Goal: Transaction & Acquisition: Purchase product/service

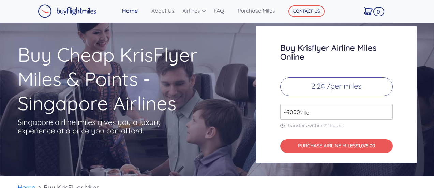
click at [369, 111] on input "49000" at bounding box center [336, 112] width 113 height 16
click at [387, 115] on input "49000" at bounding box center [336, 112] width 113 height 16
click at [386, 114] on input "49000" at bounding box center [336, 112] width 113 height 16
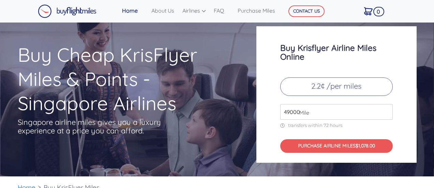
click at [386, 114] on input "49000" at bounding box center [336, 112] width 113 height 16
click at [340, 89] on p "2.2¢ /per miles" at bounding box center [336, 86] width 113 height 18
click at [319, 78] on p "2.2¢ /per miles" at bounding box center [336, 86] width 113 height 18
click at [304, 113] on span "Mile" at bounding box center [302, 112] width 13 height 8
click at [297, 111] on span "Mile" at bounding box center [302, 112] width 13 height 8
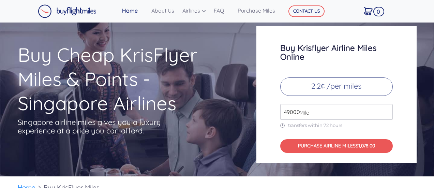
click at [287, 110] on input "49000" at bounding box center [336, 112] width 113 height 16
drag, startPoint x: 382, startPoint y: 109, endPoint x: 387, endPoint y: 107, distance: 5.6
click at [384, 109] on input "49000" at bounding box center [336, 112] width 113 height 16
click at [389, 107] on input "49000" at bounding box center [336, 112] width 113 height 16
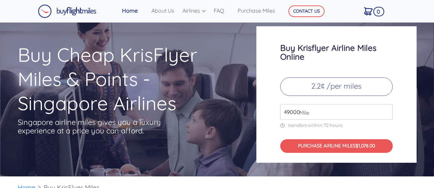
click at [389, 107] on input "49000" at bounding box center [336, 112] width 113 height 16
